Goal: Find specific page/section: Find specific page/section

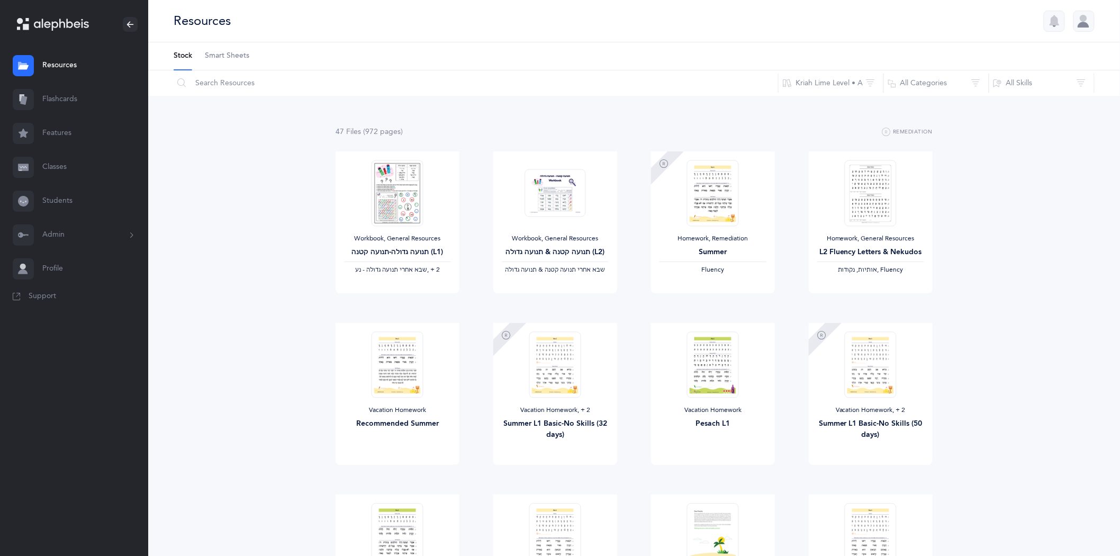
click at [61, 200] on link "Students" at bounding box center [74, 201] width 148 height 34
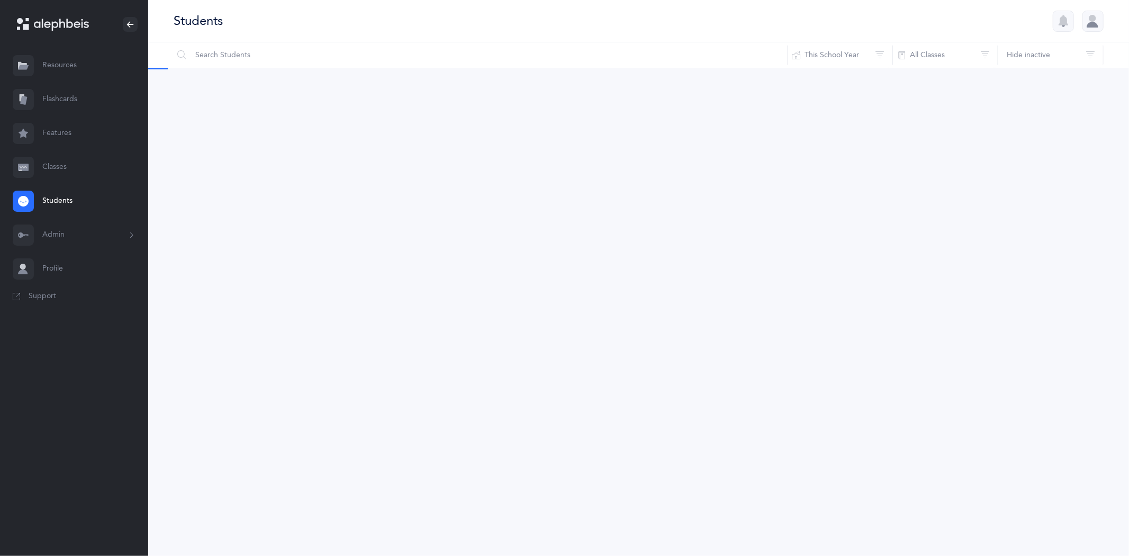
click at [64, 167] on link "Classes" at bounding box center [74, 167] width 148 height 34
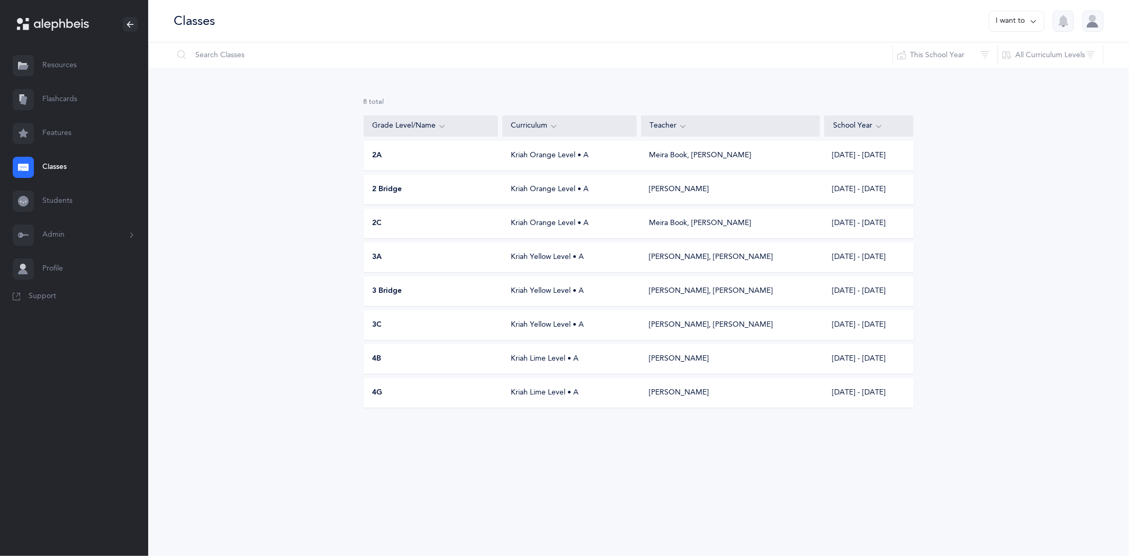
click at [58, 236] on button "Admin" at bounding box center [74, 235] width 148 height 34
click at [61, 260] on link "Staff" at bounding box center [95, 263] width 106 height 23
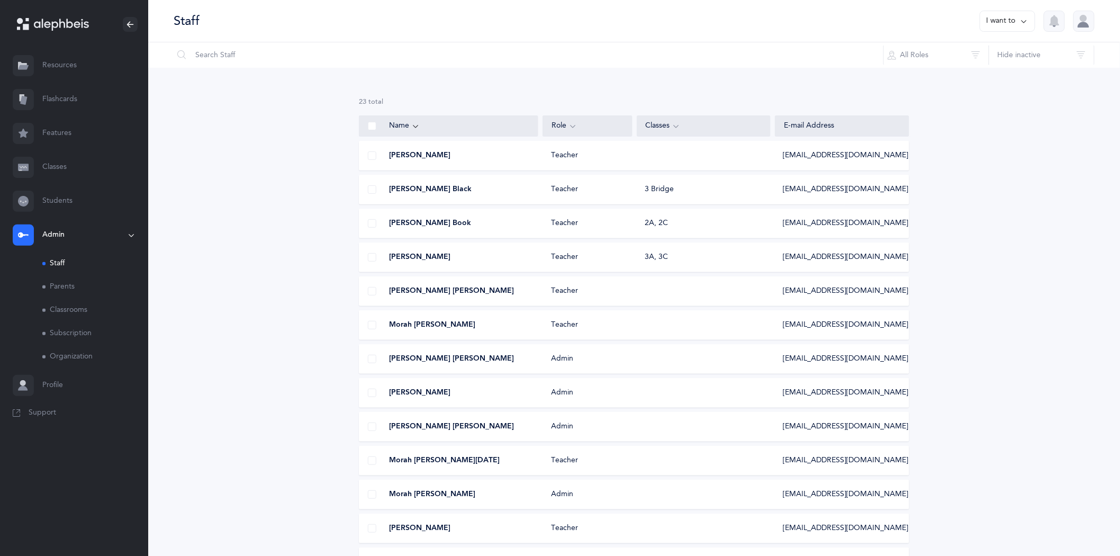
click at [51, 260] on link "Staff" at bounding box center [95, 263] width 106 height 23
click at [54, 236] on button "Admin" at bounding box center [74, 235] width 148 height 34
click at [59, 231] on button "Admin" at bounding box center [74, 235] width 148 height 34
click at [61, 203] on link "Students" at bounding box center [74, 201] width 148 height 34
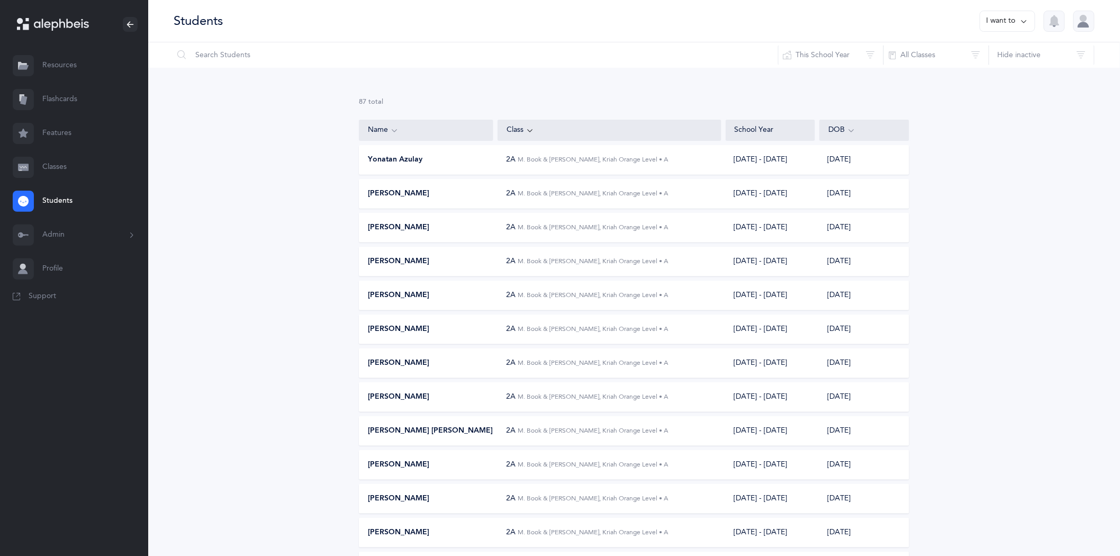
click at [52, 201] on link "Students" at bounding box center [74, 201] width 148 height 34
click at [57, 237] on button "Admin" at bounding box center [74, 235] width 148 height 34
click at [56, 266] on link "Staff" at bounding box center [95, 263] width 106 height 23
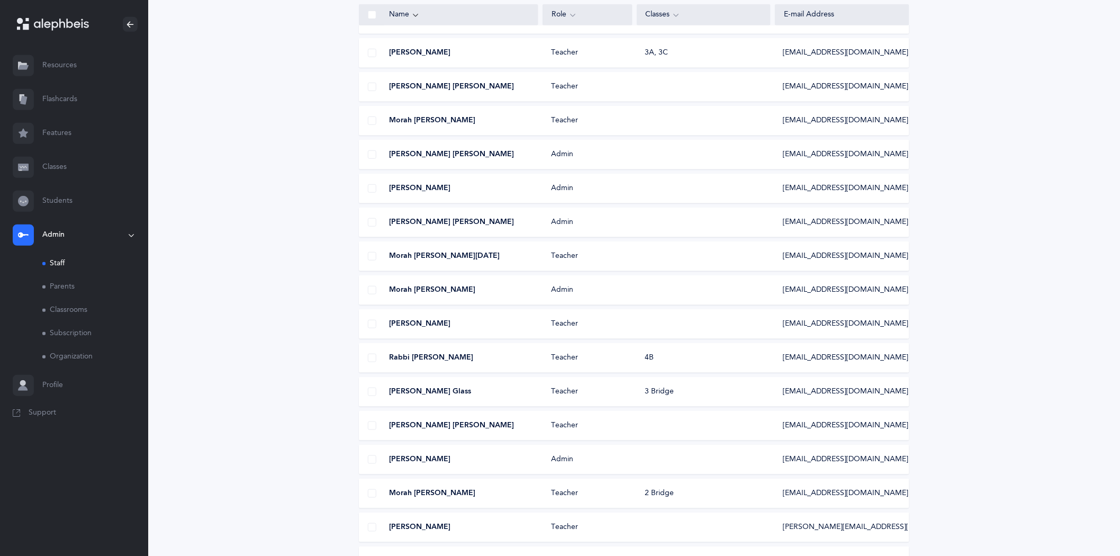
scroll to position [28, 0]
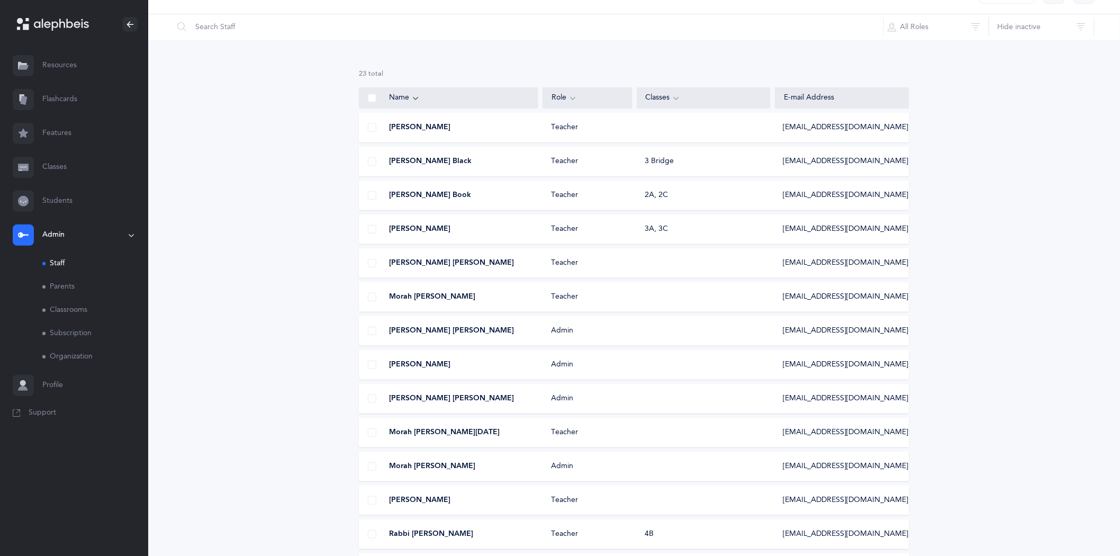
click at [60, 267] on link "Staff" at bounding box center [95, 263] width 106 height 23
click at [55, 257] on link "Staff" at bounding box center [95, 263] width 106 height 23
click at [55, 237] on button "Admin" at bounding box center [74, 235] width 148 height 34
click at [55, 233] on button "Admin" at bounding box center [74, 235] width 148 height 34
click at [61, 229] on button "Admin" at bounding box center [74, 235] width 148 height 34
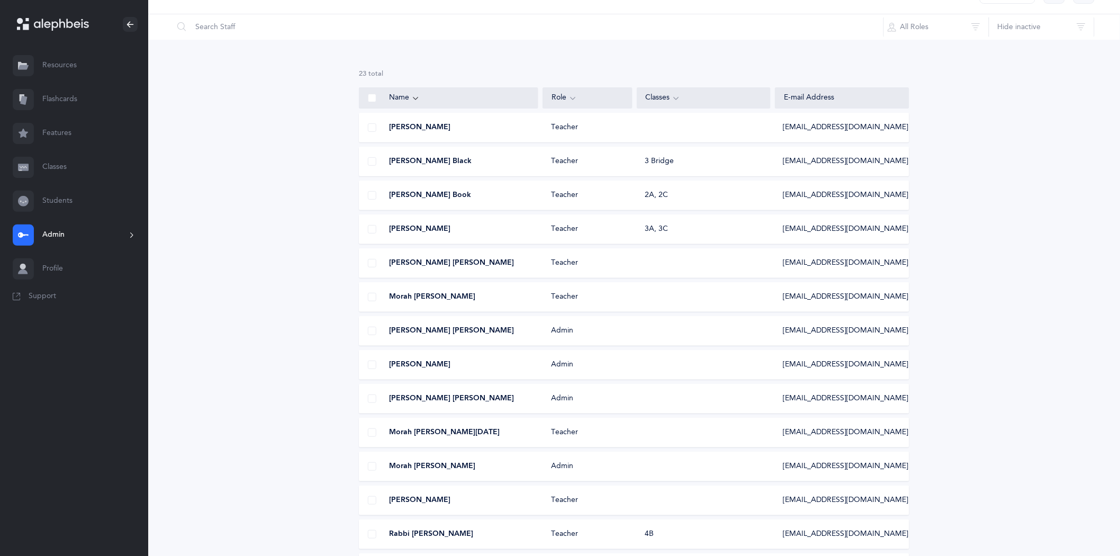
click at [64, 167] on link "Classes" at bounding box center [74, 167] width 148 height 34
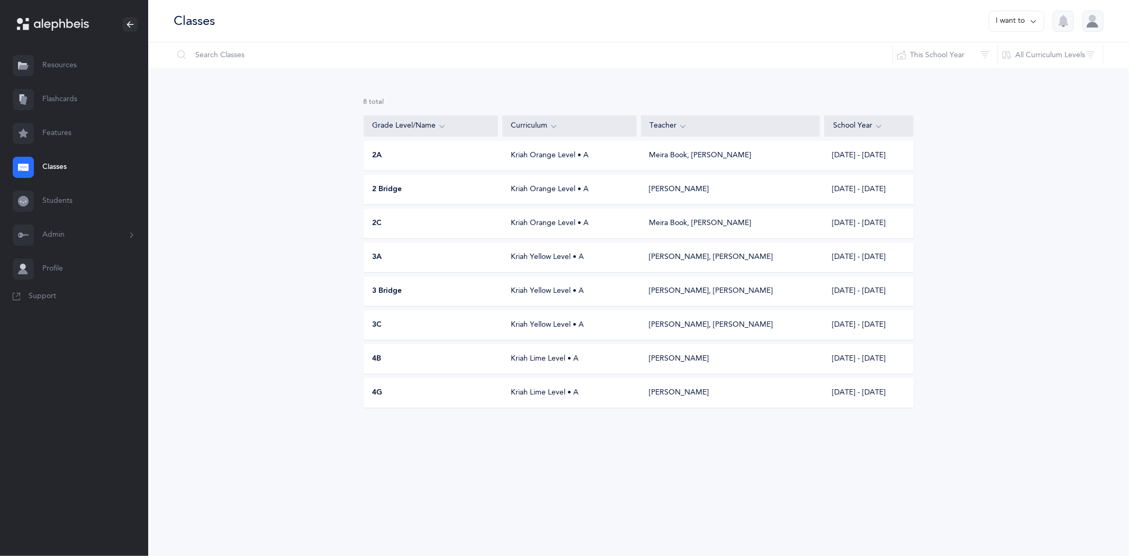
click at [707, 293] on div "[PERSON_NAME], [PERSON_NAME]" at bounding box center [712, 291] width 124 height 11
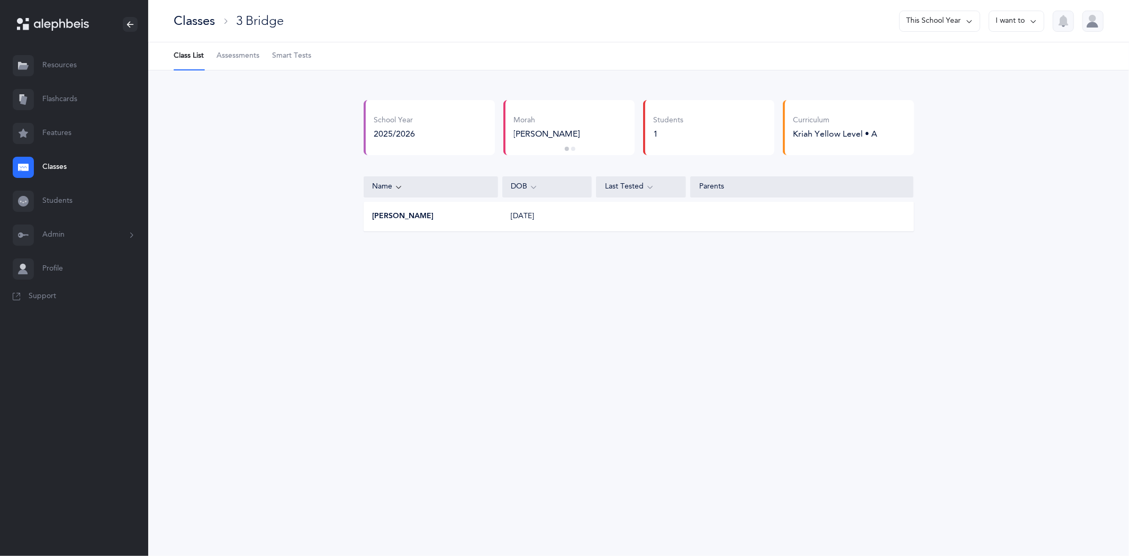
click at [49, 167] on link "Classes" at bounding box center [74, 167] width 148 height 34
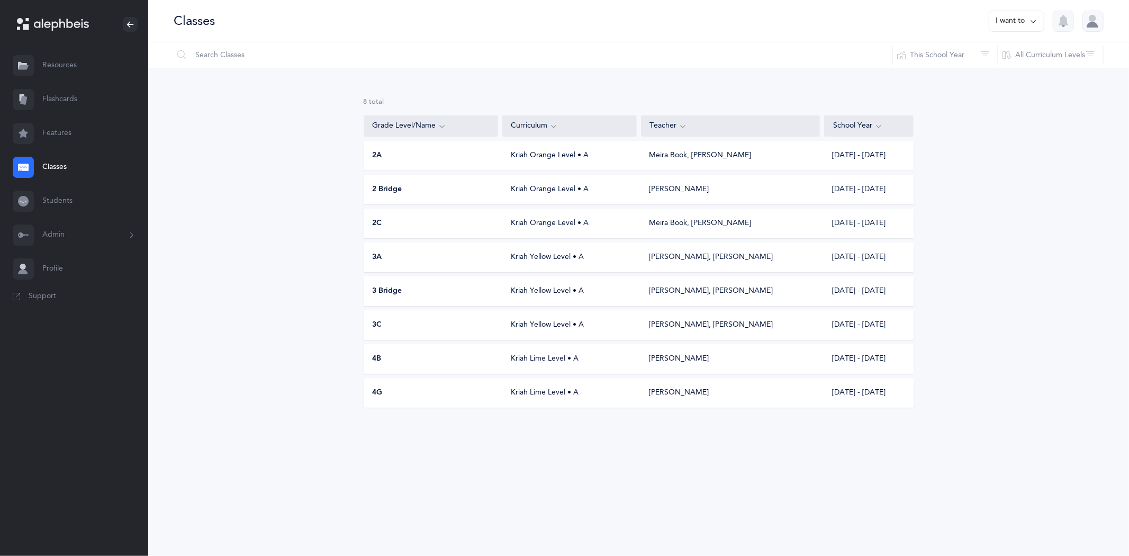
click at [59, 161] on link "Classes" at bounding box center [74, 167] width 148 height 34
